Goal: Information Seeking & Learning: Learn about a topic

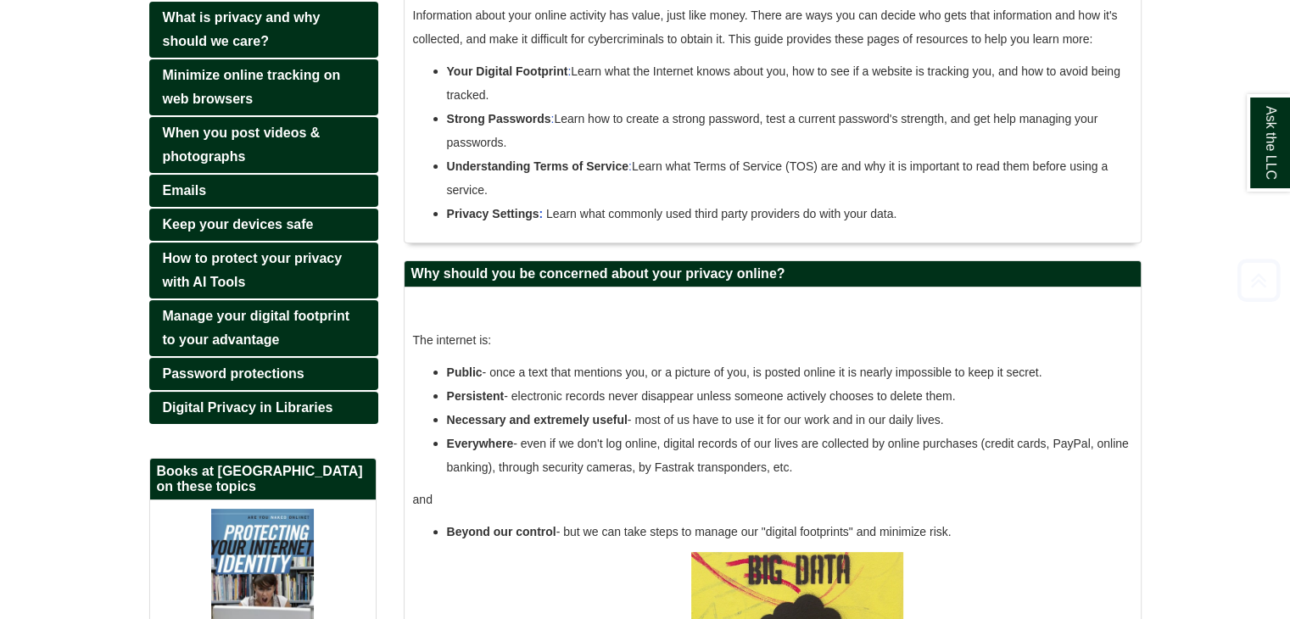
scroll to position [305, 0]
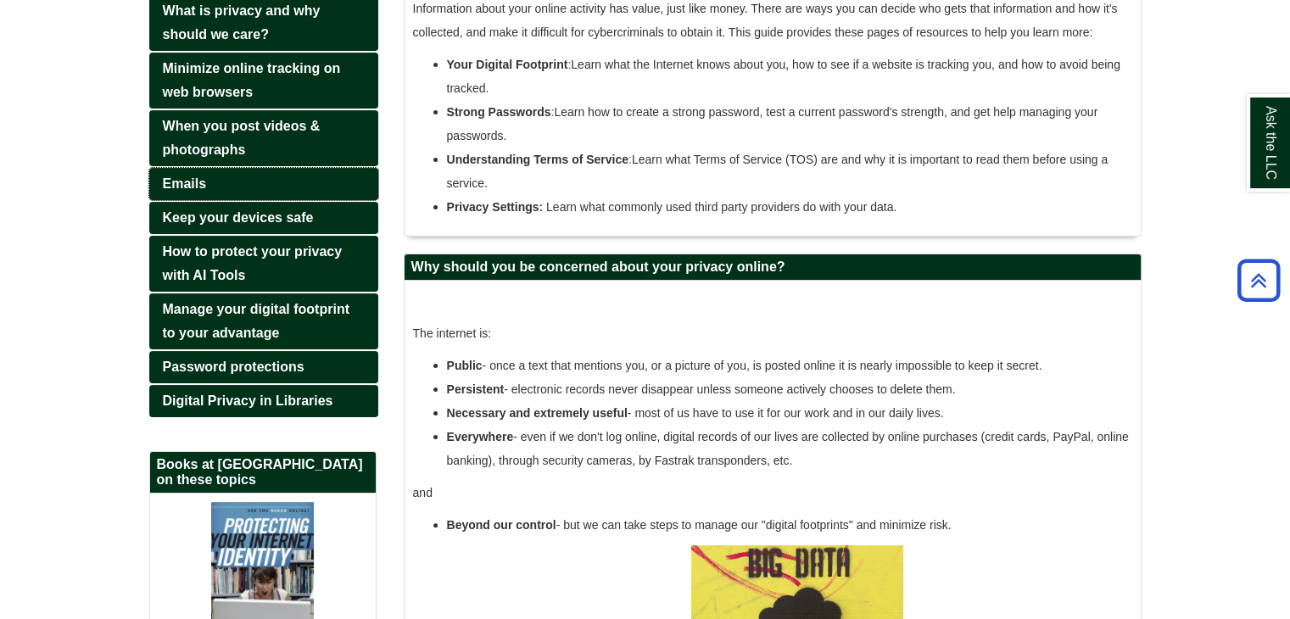
click at [193, 177] on span "Emails" at bounding box center [185, 183] width 44 height 14
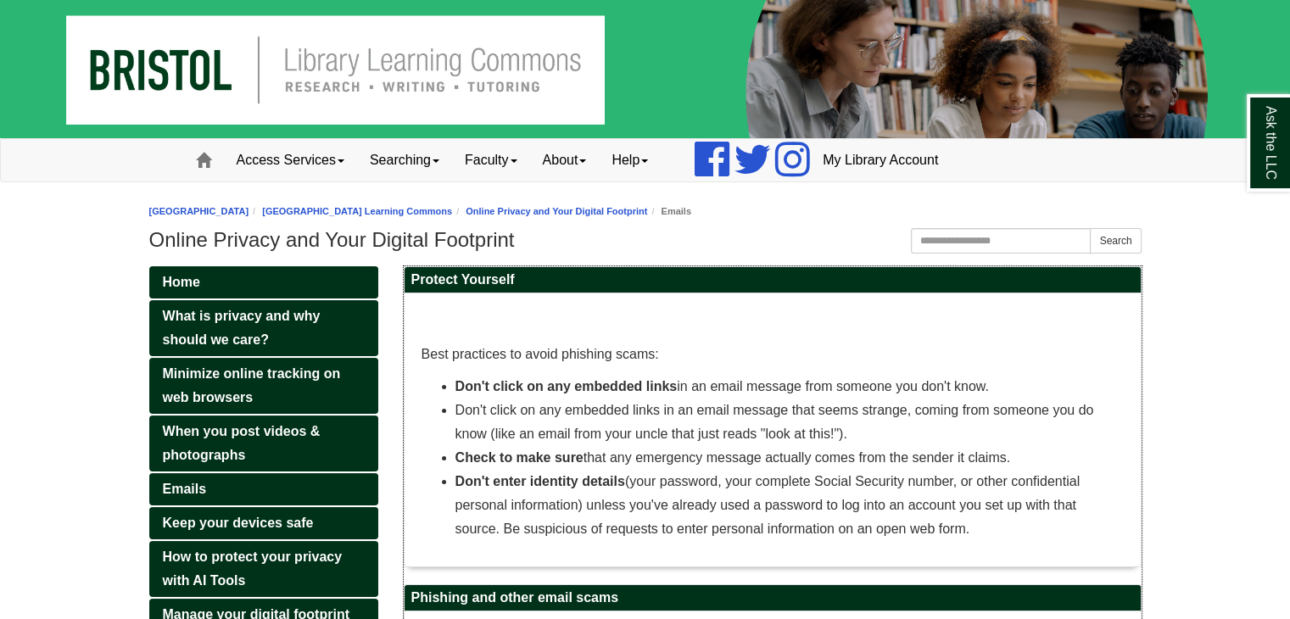
click at [565, 380] on span "Don't click on any embedded links" at bounding box center [566, 386] width 222 height 14
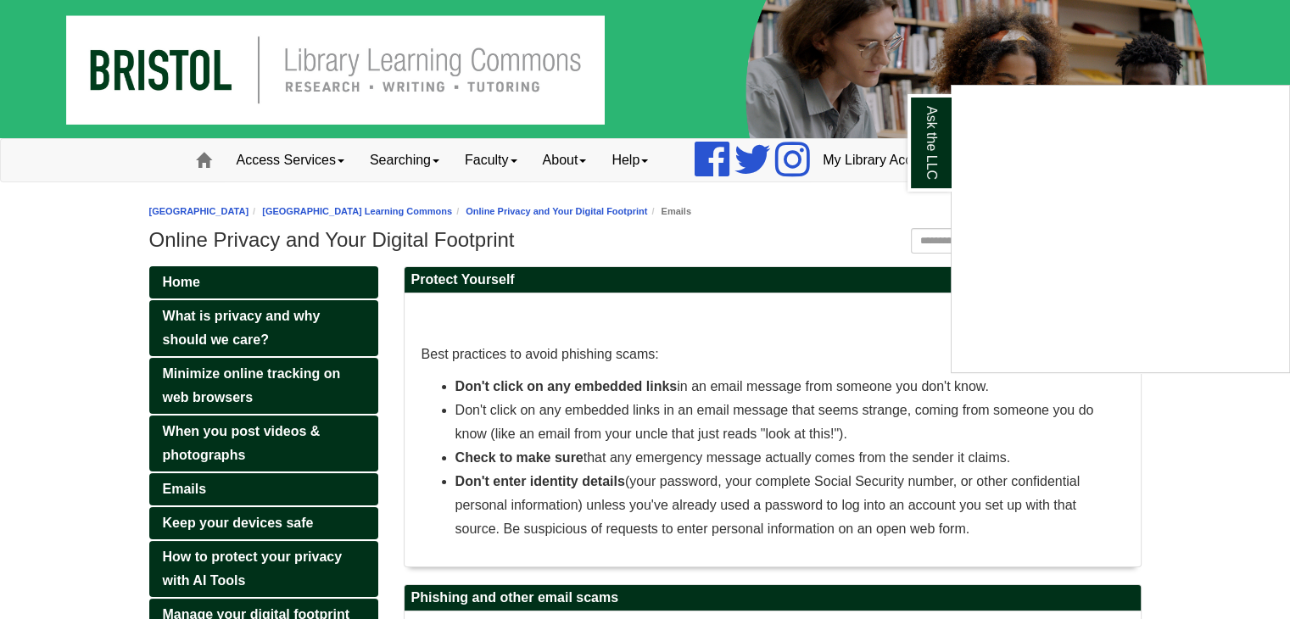
click at [841, 196] on div "Ask the LLC" at bounding box center [645, 309] width 1290 height 619
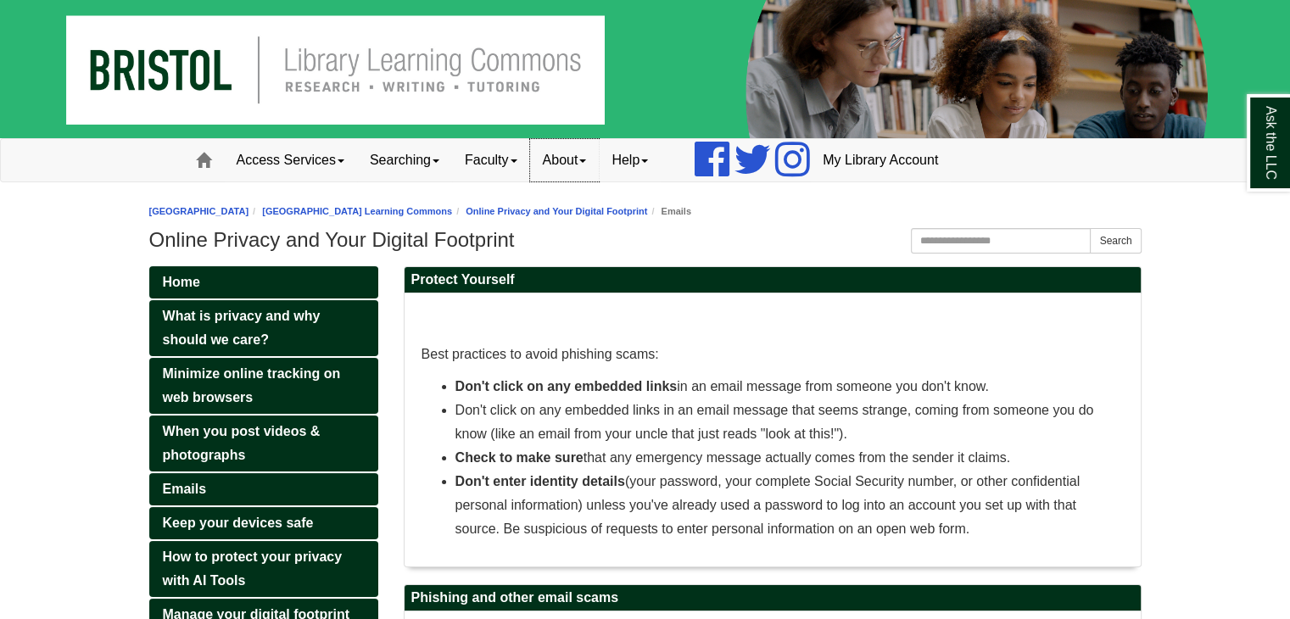
click at [569, 159] on link "About" at bounding box center [565, 160] width 70 height 42
click at [343, 167] on link "Access Services" at bounding box center [290, 160] width 133 height 42
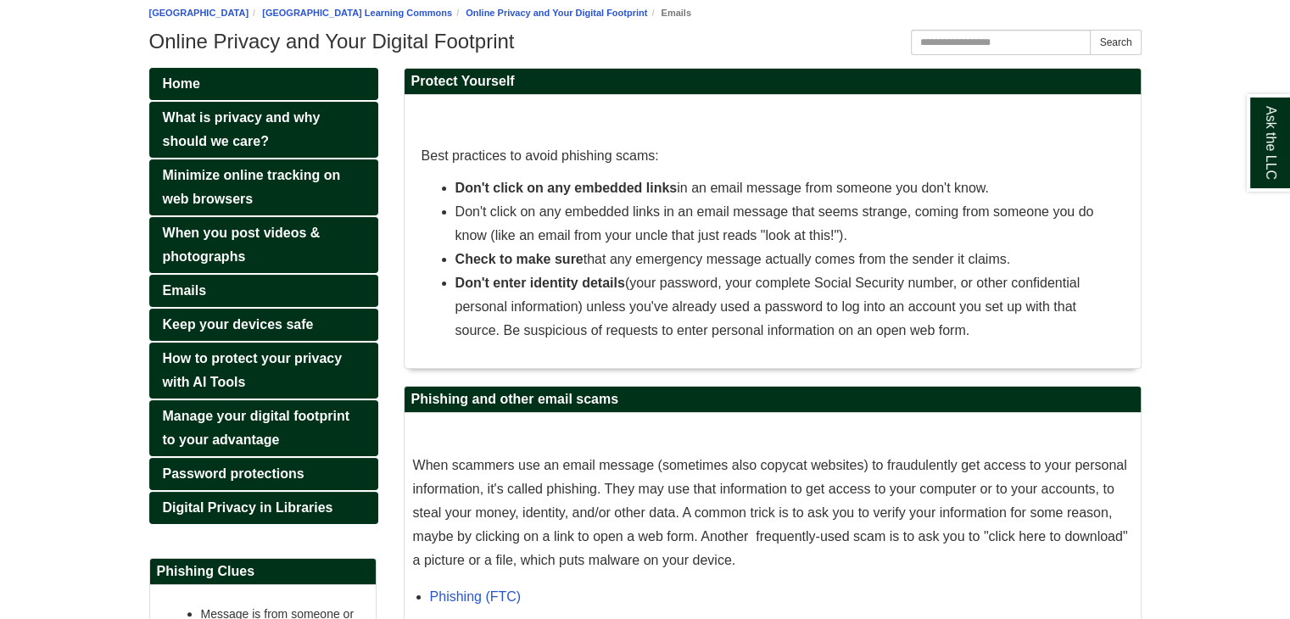
scroll to position [237, 0]
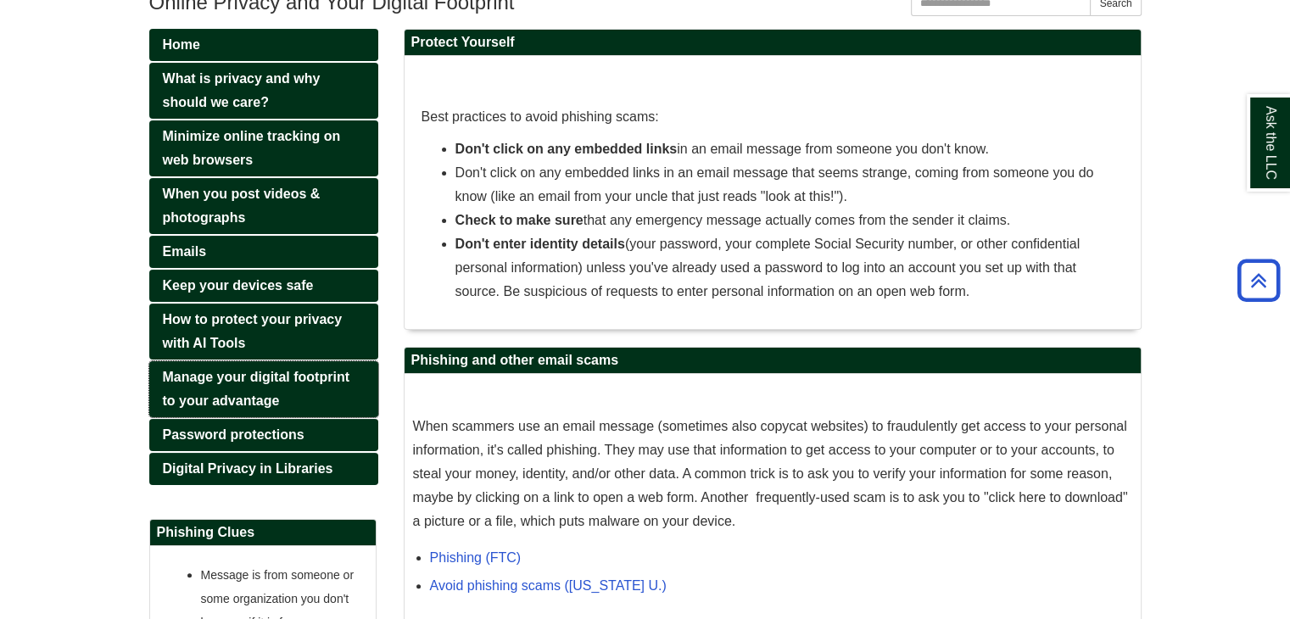
click at [254, 374] on span "Manage your digital footprint to your advantage" at bounding box center [256, 389] width 187 height 38
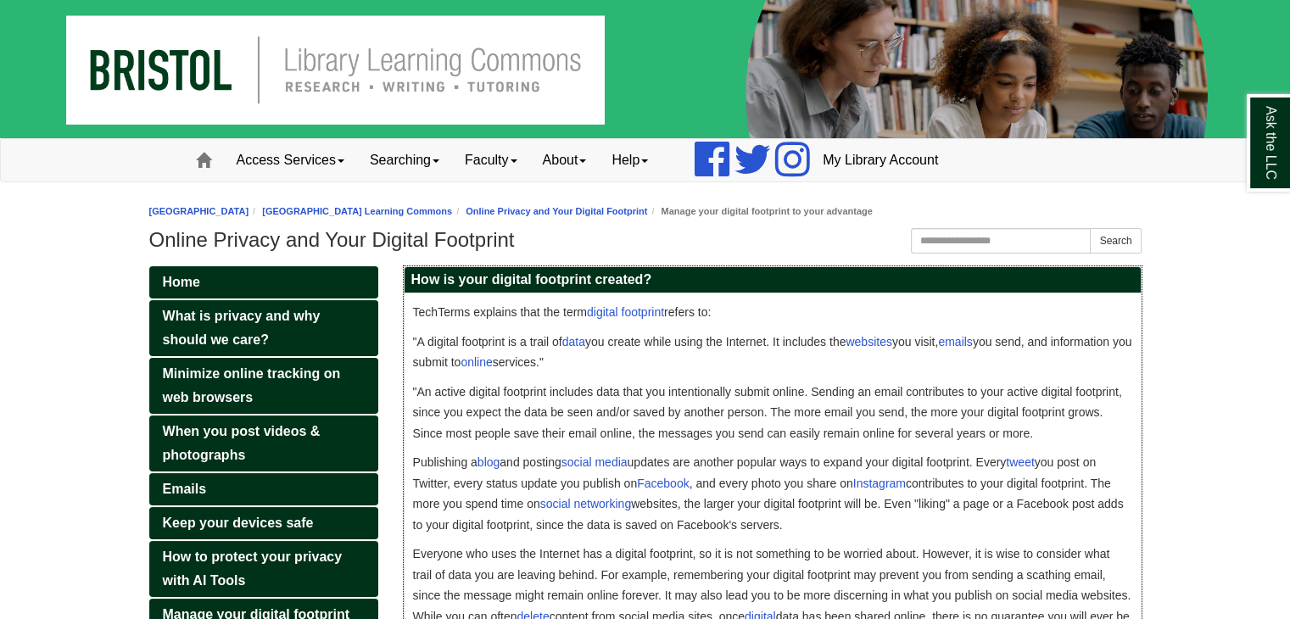
click at [535, 354] on span ""A digital footprint is a trail of data you create while using the Internet. It…" at bounding box center [772, 352] width 719 height 35
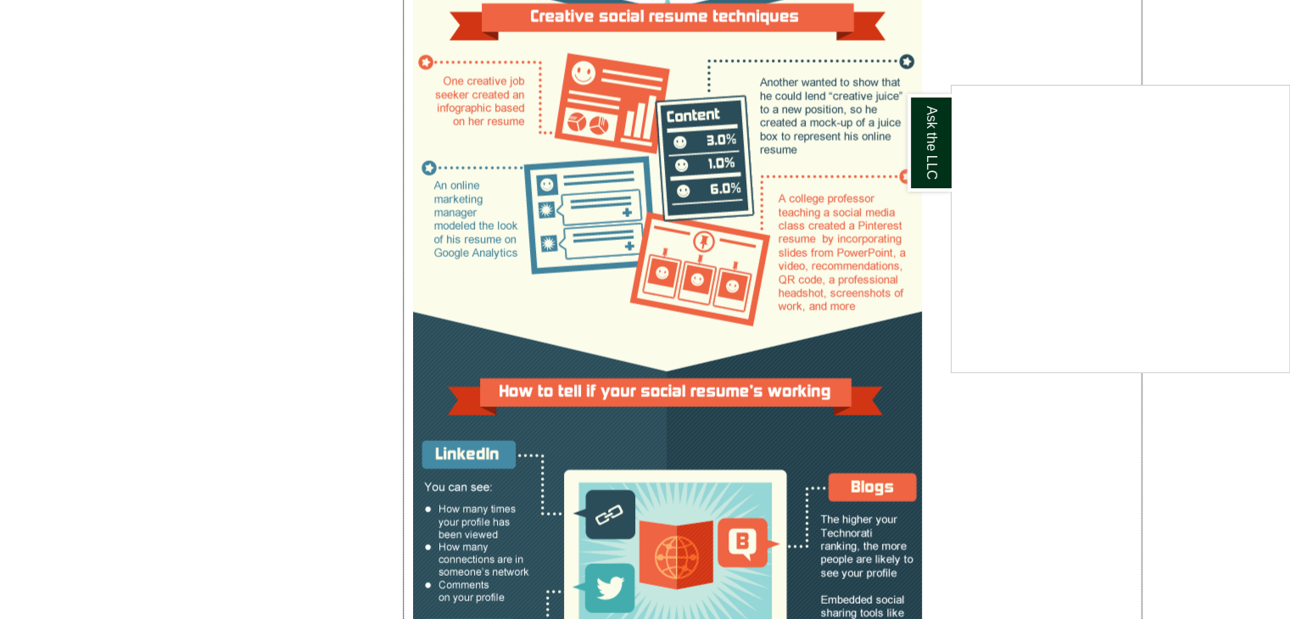
scroll to position [3459, 0]
